Goal: Task Accomplishment & Management: Use online tool/utility

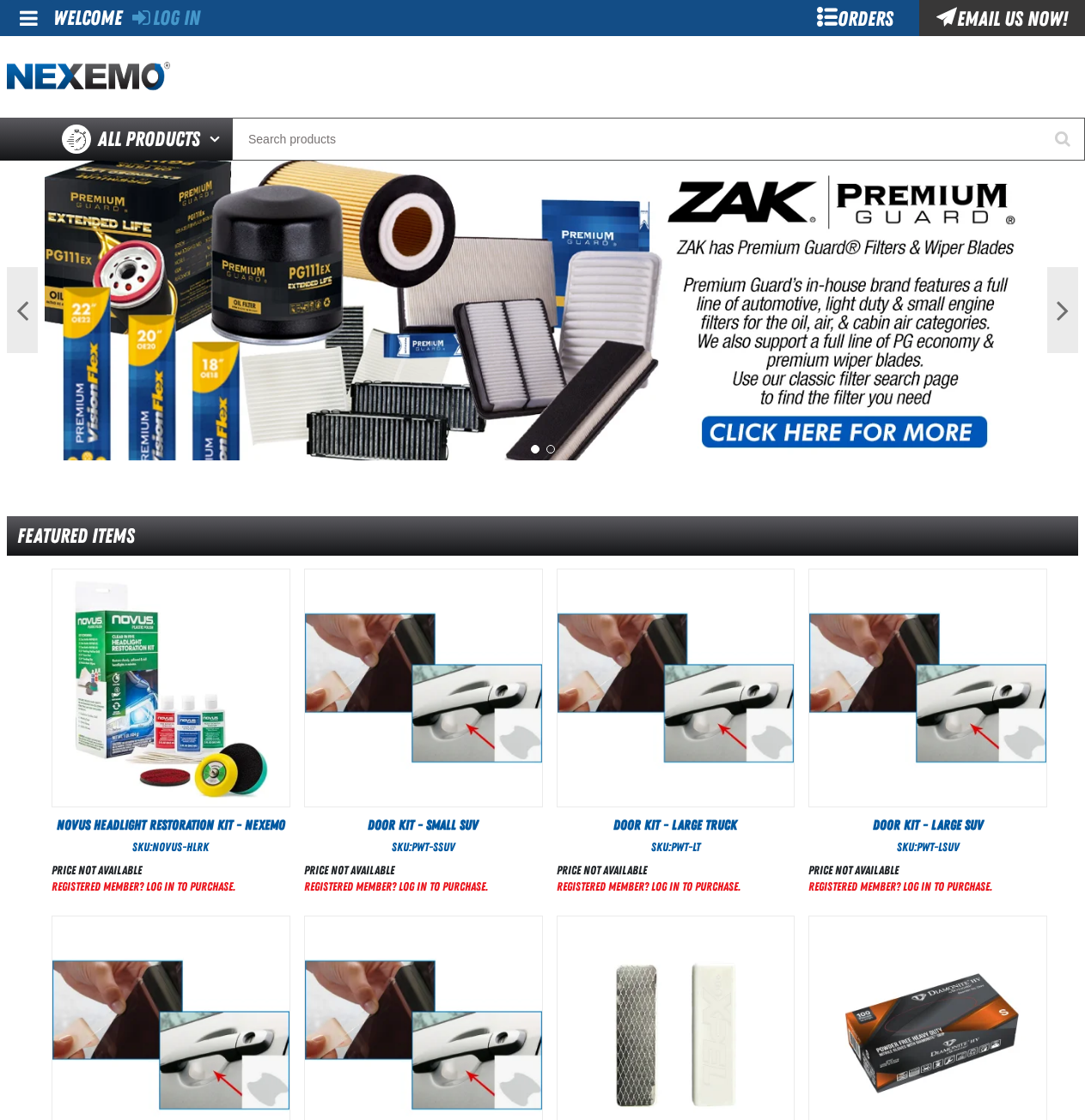
click at [162, 22] on link "Log In" at bounding box center [165, 17] width 68 height 24
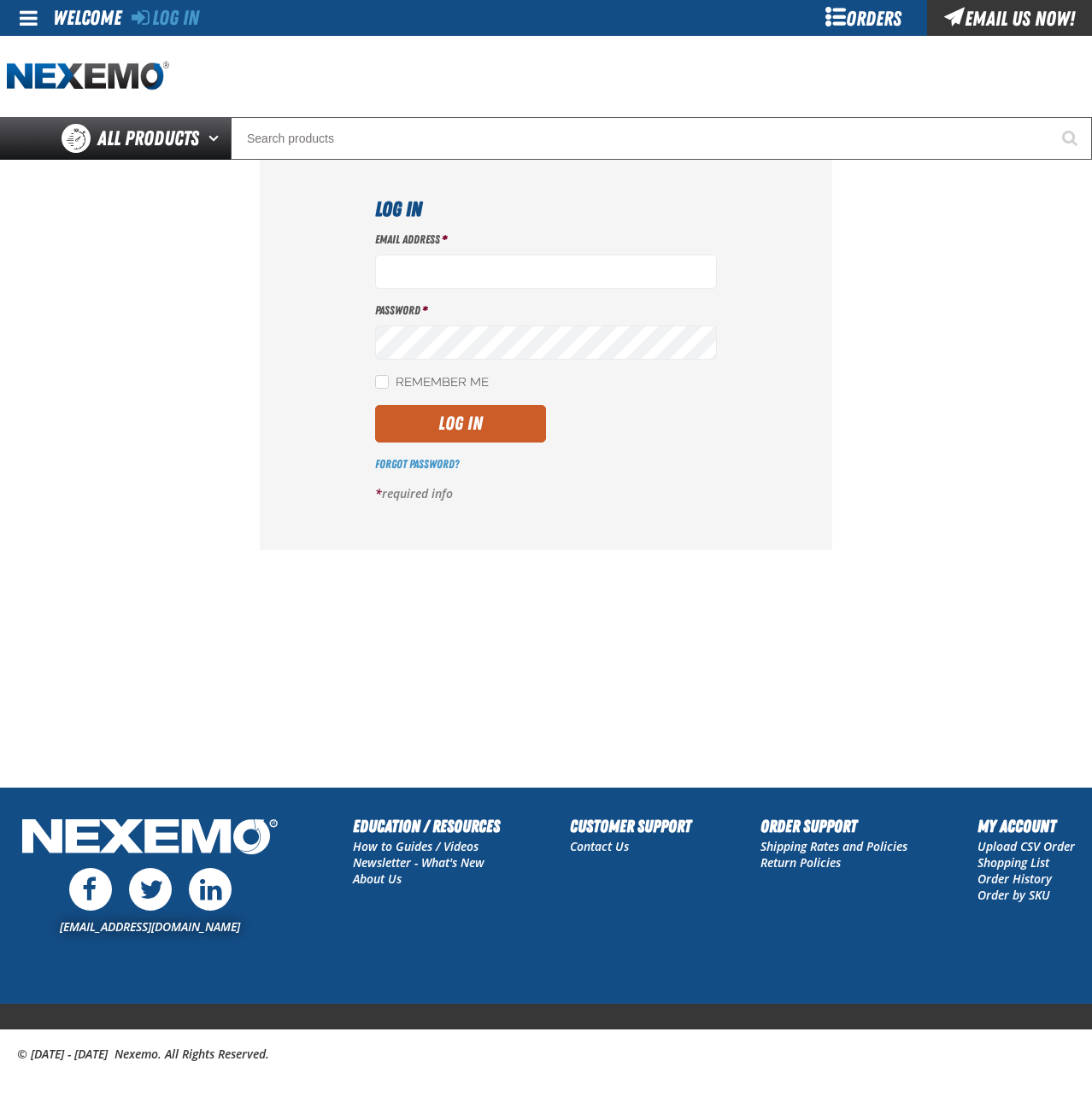
type input "msessions01@vtaig.com"
click at [456, 420] on button "Log In" at bounding box center [460, 424] width 171 height 38
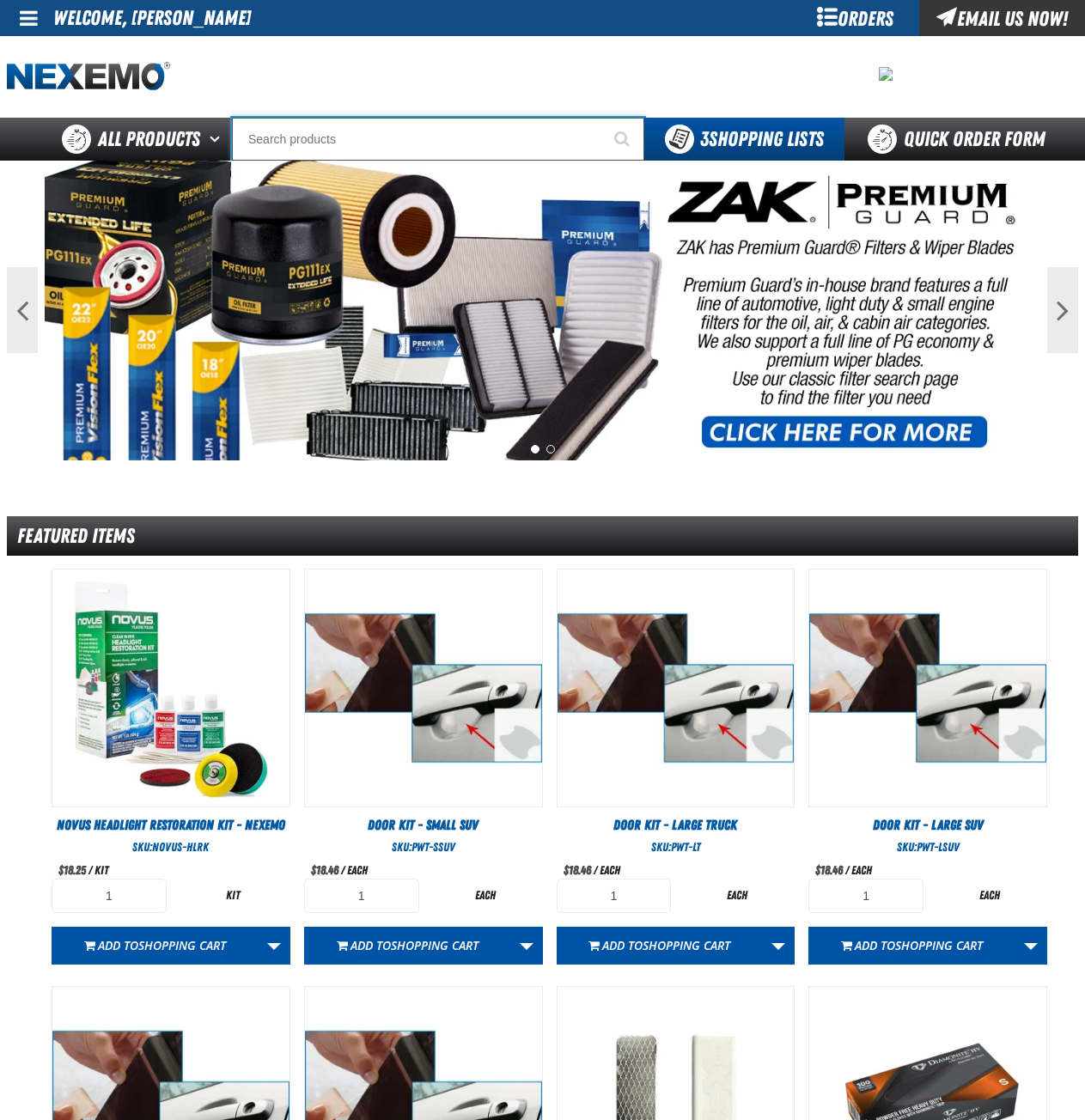
click at [432, 140] on input "Search" at bounding box center [438, 139] width 413 height 43
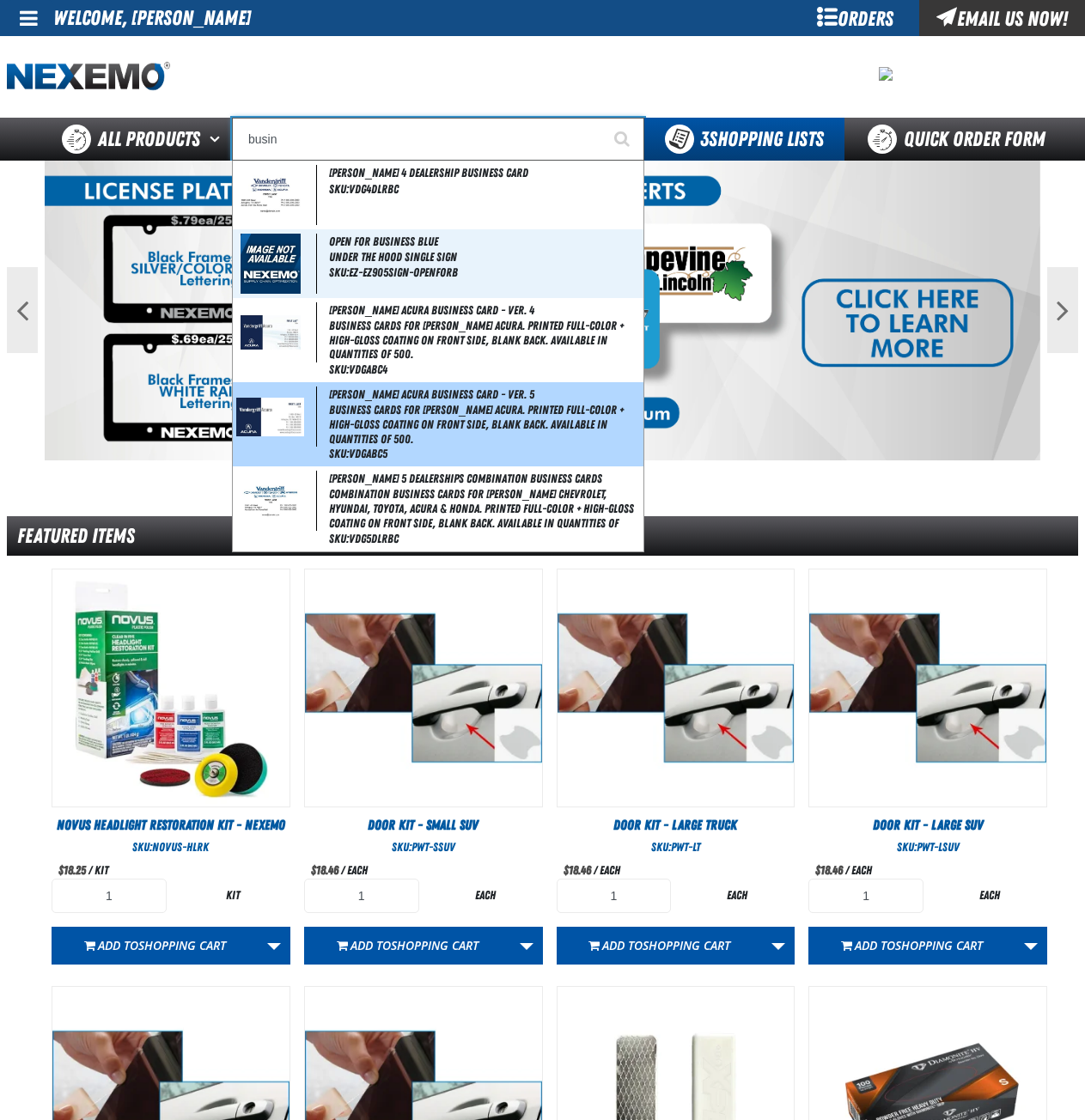
click at [391, 415] on span "Business Cards for [PERSON_NAME] Acura. Printed full-color + high-gloss coating…" at bounding box center [484, 424] width 311 height 43
type input "Vandergriff Acura Business Card - Ver. 5"
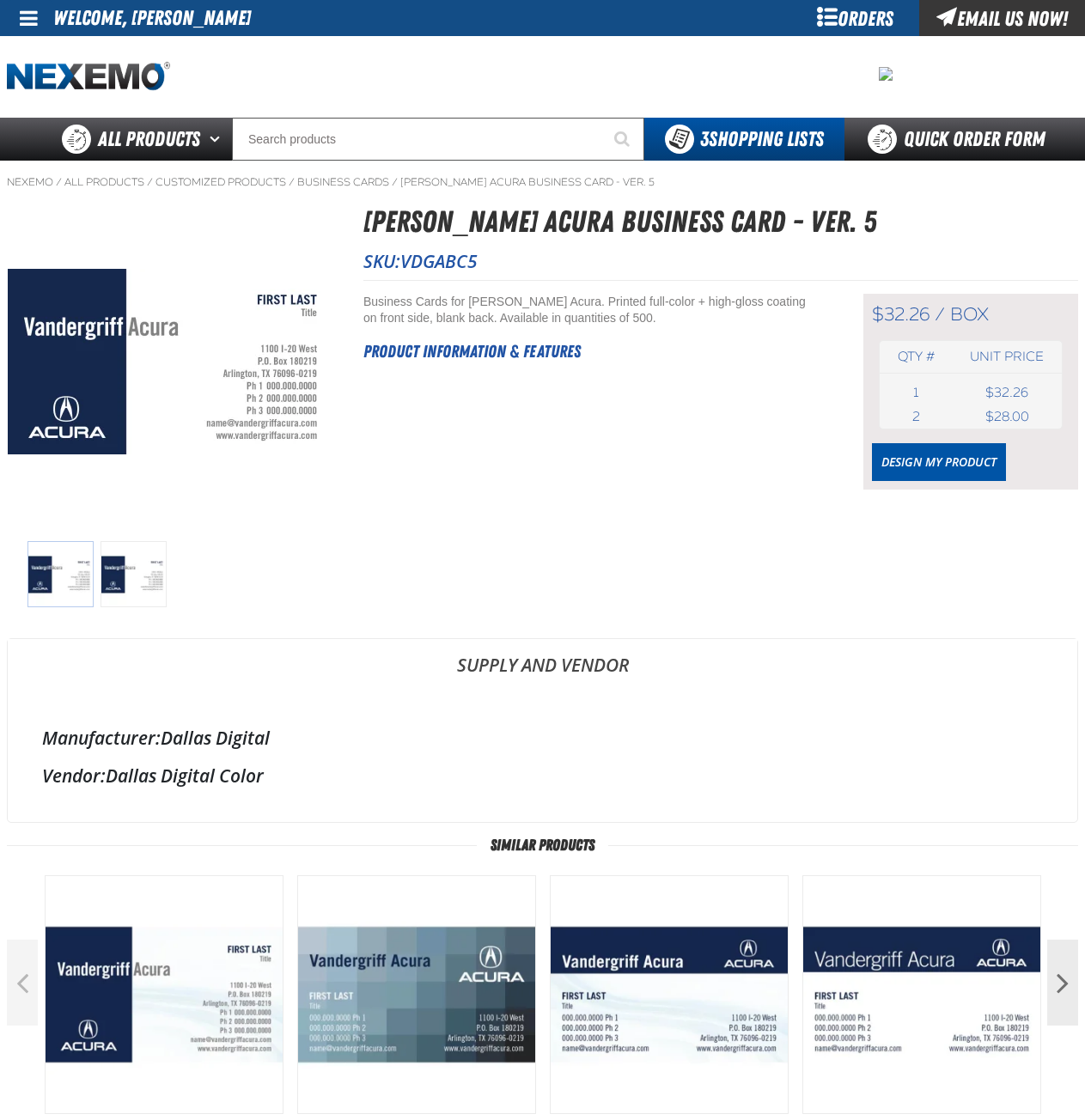
click at [907, 466] on link "Design My Product" at bounding box center [939, 462] width 134 height 38
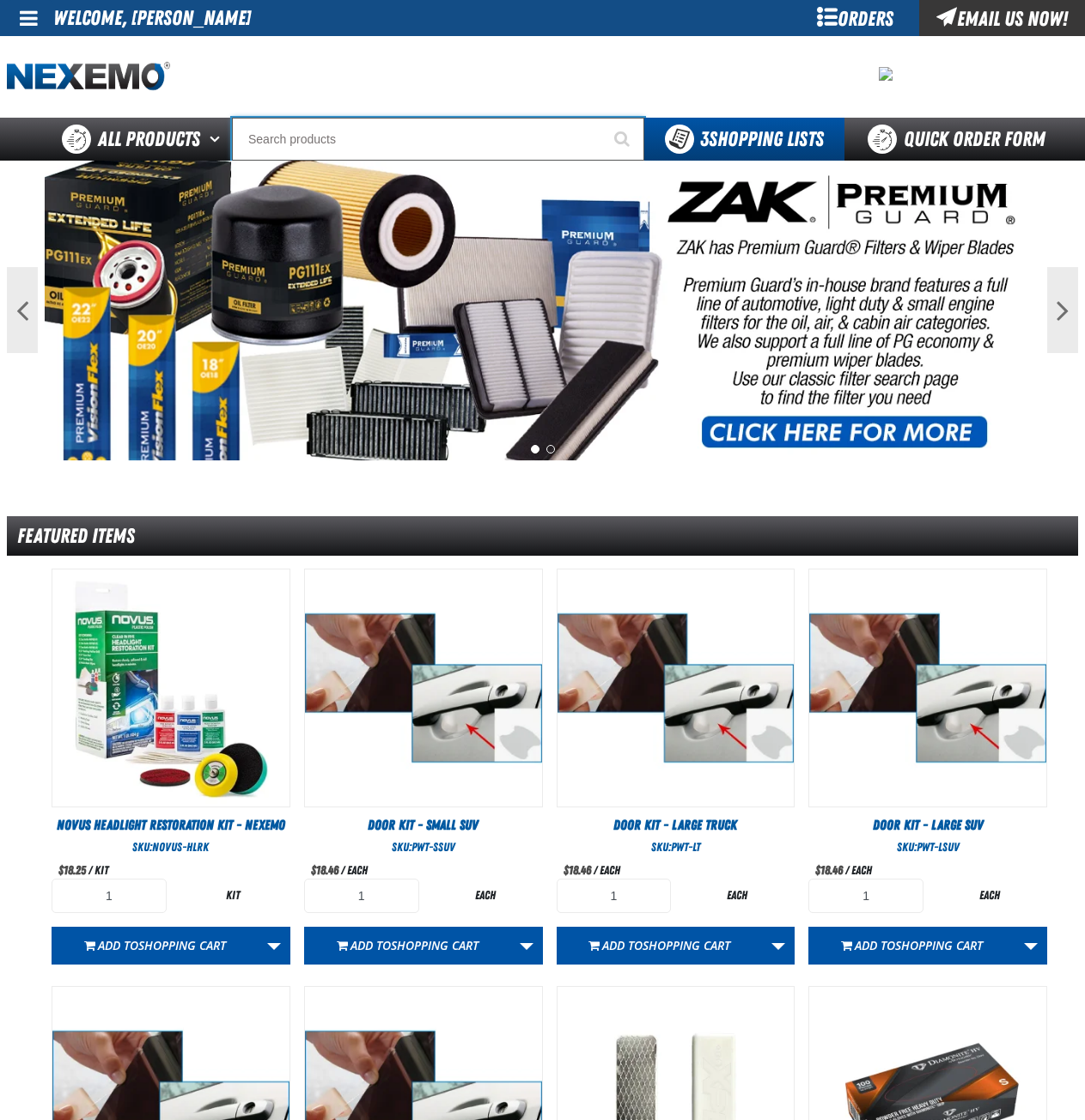
click at [276, 138] on input "Search" at bounding box center [438, 139] width 413 height 43
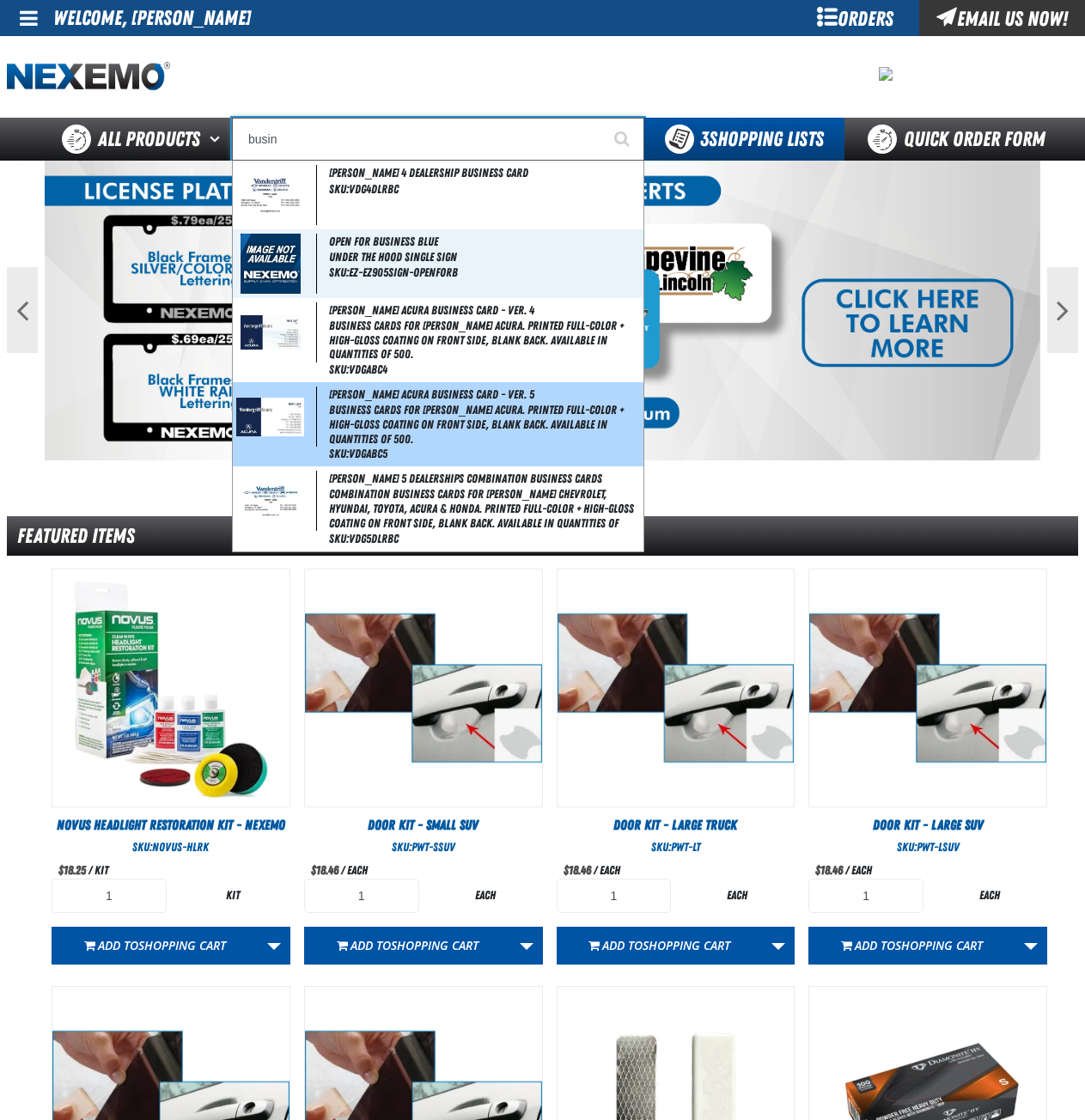
click at [473, 417] on span "Business Cards for Vandergriff Acura. Printed full-color + high-gloss coating o…" at bounding box center [484, 424] width 311 height 43
type input "Vandergriff Acura Business Card - Ver. 5"
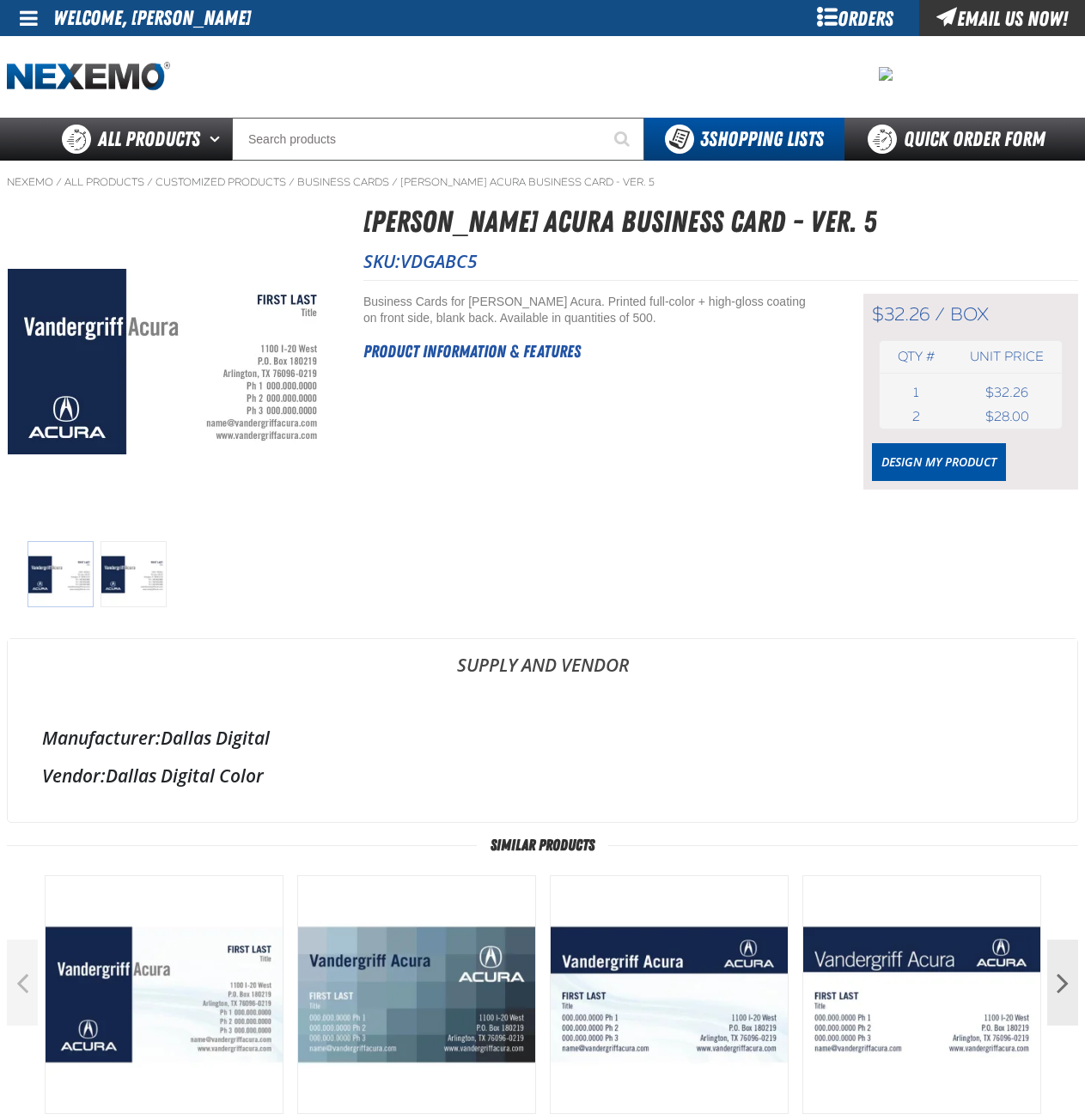
click at [911, 470] on link "Design My Product" at bounding box center [939, 462] width 134 height 38
